Goal: Use online tool/utility: Use online tool/utility

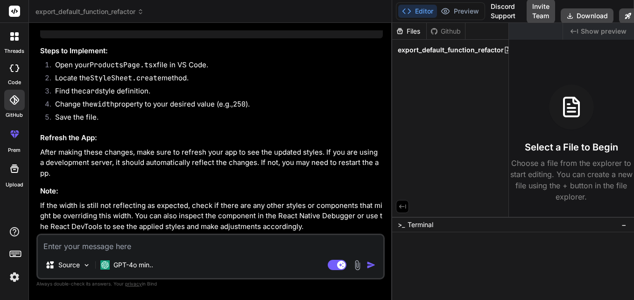
click at [114, 247] on textarea at bounding box center [210, 243] width 345 height 17
type textarea "r"
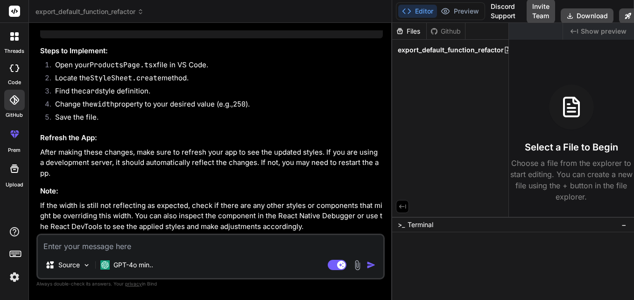
type textarea "x"
type textarea "re"
type textarea "x"
type textarea "rec"
type textarea "x"
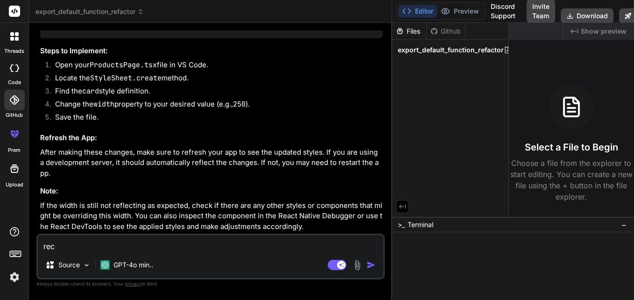
type textarea "recc"
type textarea "x"
type textarea "reccu"
type textarea "x"
type textarea "reccur"
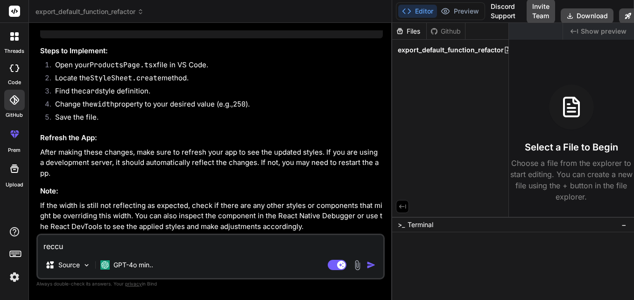
type textarea "x"
type textarea "reccurs"
type textarea "x"
type textarea "reccursi"
type textarea "x"
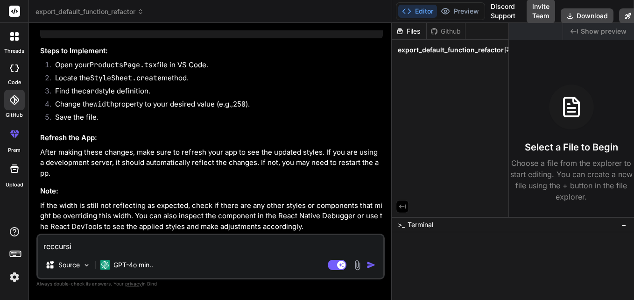
type textarea "reccursio"
type textarea "x"
type textarea "reccursion"
type textarea "x"
type textarea "reccursion"
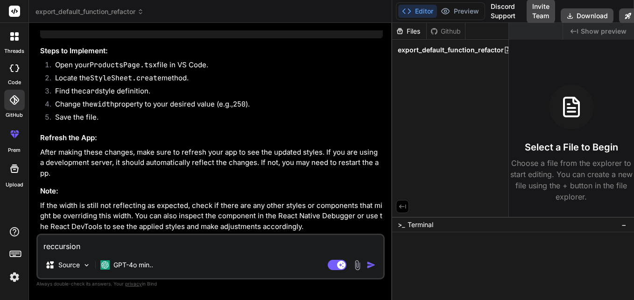
type textarea "x"
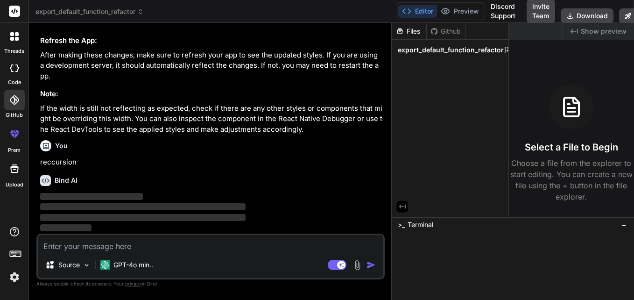
scroll to position [11497, 0]
type textarea "d"
type textarea "x"
type textarea "ds"
type textarea "x"
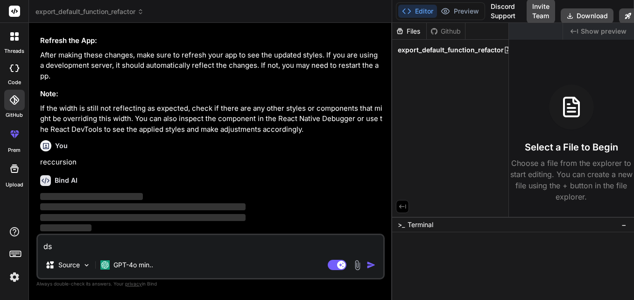
type textarea "dsa"
type textarea "x"
type textarea "dsa"
type textarea "x"
type textarea "dsa i"
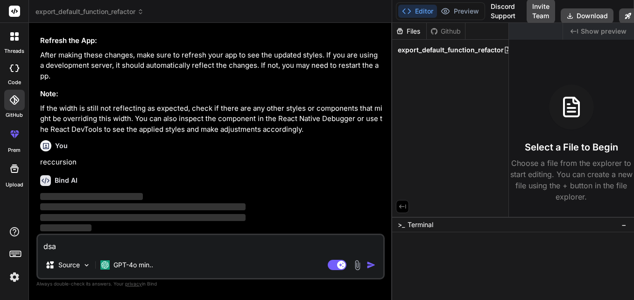
type textarea "x"
type textarea "dsa in"
type textarea "x"
type textarea "dsa in"
type textarea "x"
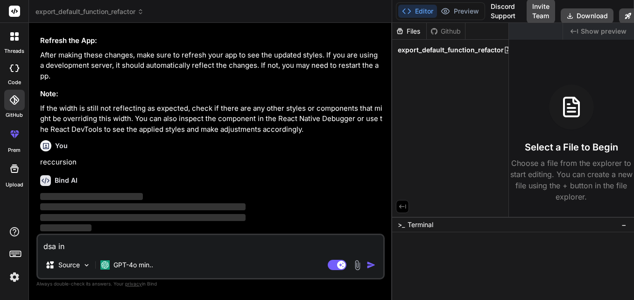
type textarea "dsa in"
type textarea "x"
type textarea "dsa i"
type textarea "x"
type textarea "dsa"
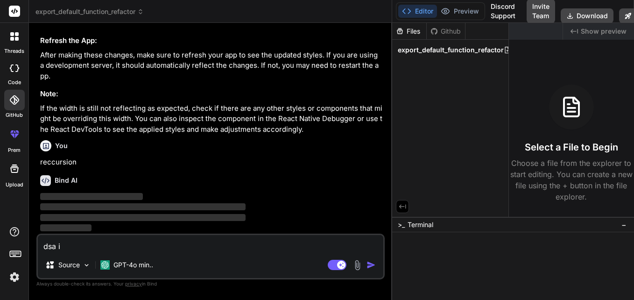
type textarea "x"
type textarea "dsa"
type textarea "x"
type textarea "dsa r"
type textarea "x"
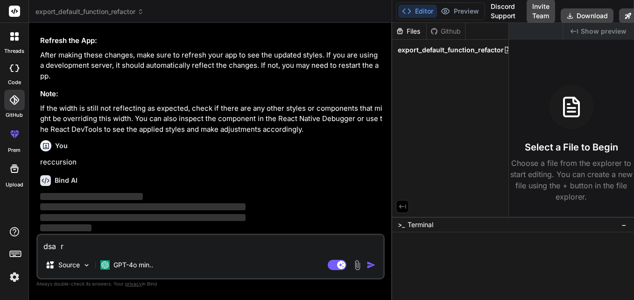
type textarea "dsa re"
type textarea "x"
type textarea "dsa rec"
type textarea "x"
type textarea "dsa recu"
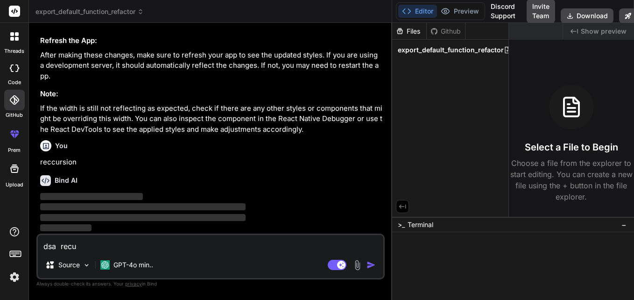
type textarea "x"
type textarea "dsa recur"
type textarea "x"
type textarea "dsa recurs"
type textarea "x"
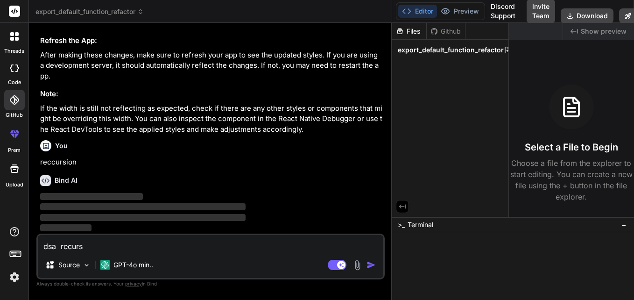
type textarea "dsa recurss"
type textarea "x"
type textarea "dsa recurssi"
type textarea "x"
type textarea "dsa recurssio"
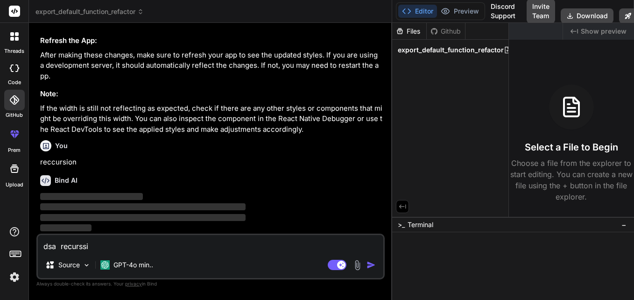
type textarea "x"
type textarea "dsa recurssion"
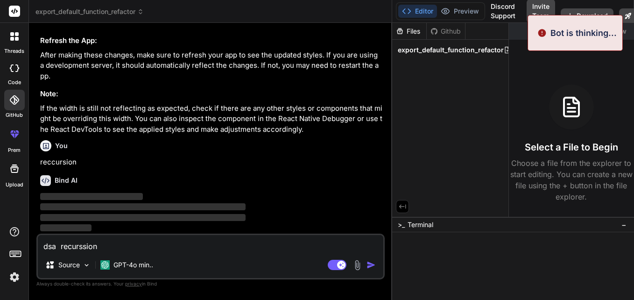
drag, startPoint x: 0, startPoint y: 0, endPoint x: 114, endPoint y: 247, distance: 272.6
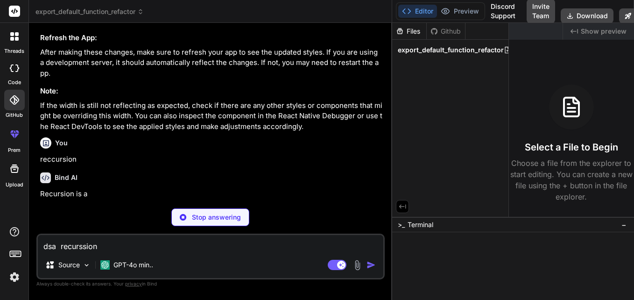
type textarea "x"
type textarea "dsa recurssion"
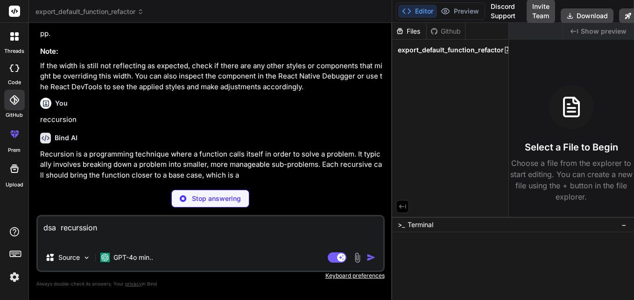
type textarea "x"
type textarea "dsa recurssion"
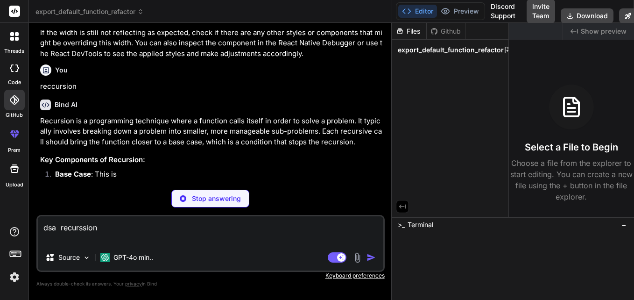
click at [292, 76] on div "You" at bounding box center [211, 69] width 343 height 11
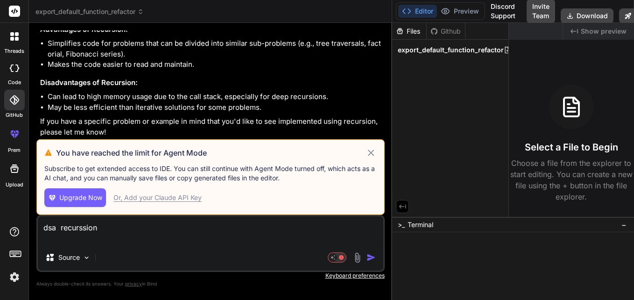
scroll to position [11931, 0]
click at [371, 151] on icon at bounding box center [371, 152] width 11 height 11
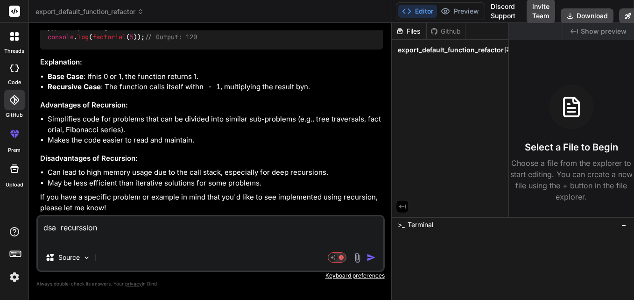
scroll to position [11909, 0]
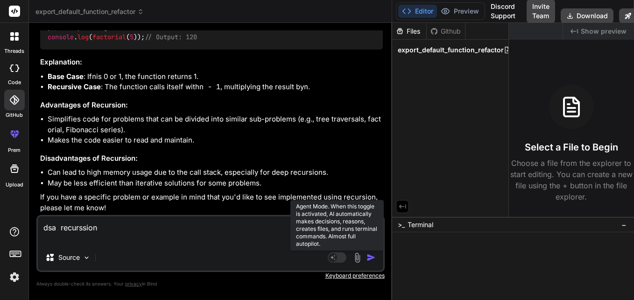
click at [341, 255] on rect at bounding box center [337, 257] width 19 height 10
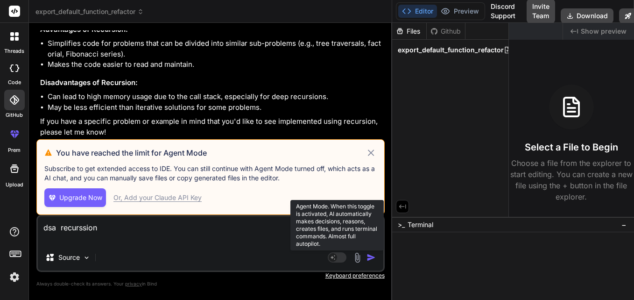
scroll to position [11931, 0]
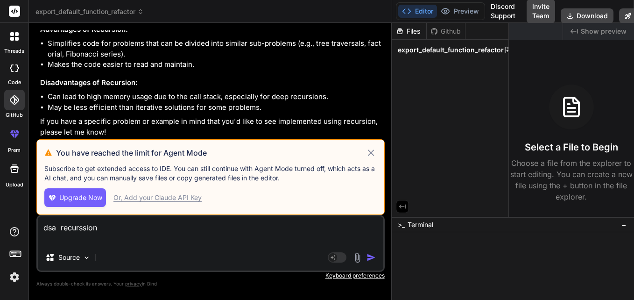
click at [369, 154] on icon at bounding box center [371, 152] width 11 height 11
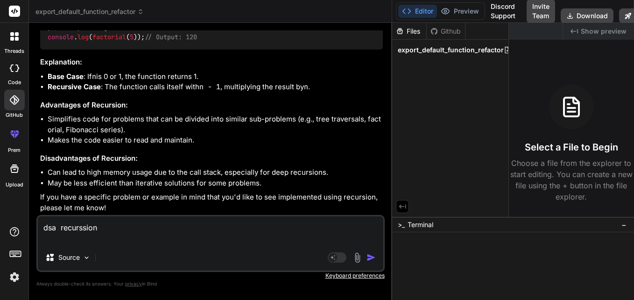
scroll to position [11909, 0]
click at [67, 257] on p "Source" at bounding box center [68, 257] width 21 height 9
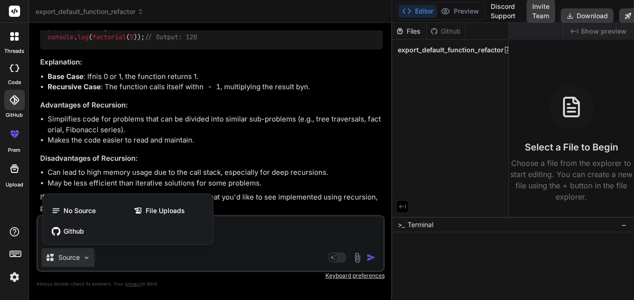
click at [204, 125] on div at bounding box center [317, 150] width 634 height 300
type textarea "x"
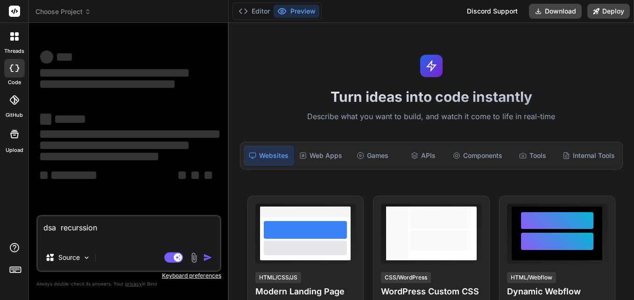
type textarea "x"
